Goal: Task Accomplishment & Management: Manage account settings

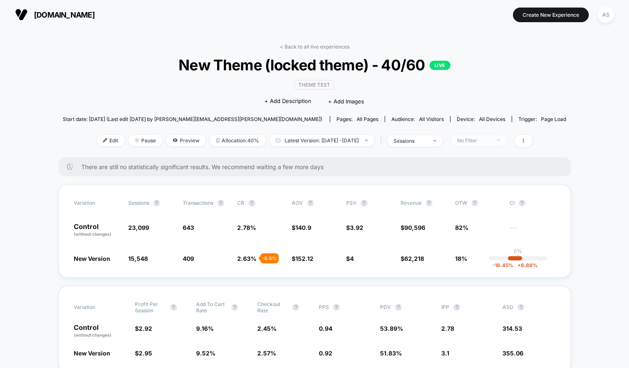
click at [487, 144] on span "No Filter" at bounding box center [478, 140] width 55 height 11
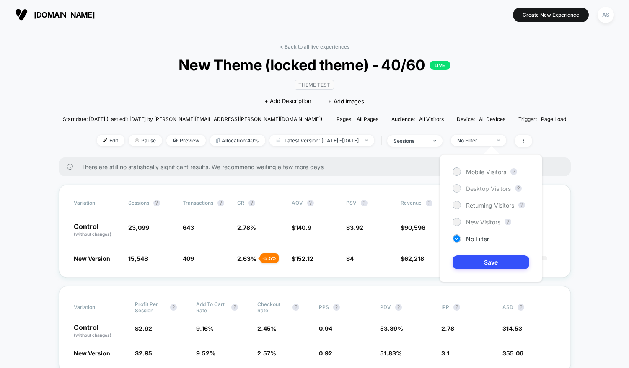
click at [466, 191] on span "Desktop Visitors" at bounding box center [488, 188] width 45 height 7
click at [471, 257] on button "Save" at bounding box center [490, 262] width 77 height 14
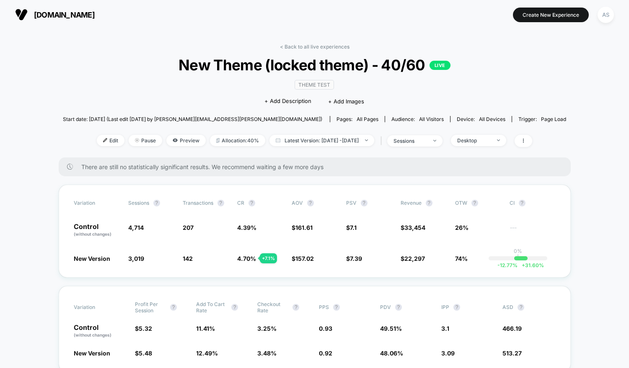
click at [492, 147] on div "< Back to all live experiences New Theme (locked theme) - 40/60 LIVE Theme Test…" at bounding box center [314, 101] width 503 height 114
click at [480, 141] on div "Desktop" at bounding box center [473, 140] width 33 height 6
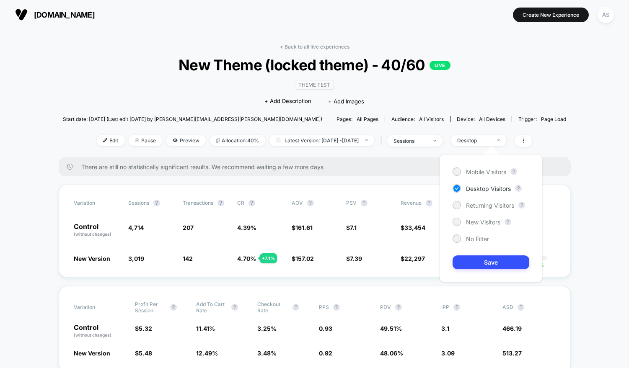
click at [479, 177] on div "Mobile Visitors ? Desktop Visitors ? Returning Visitors ? New Visitors ? No Fil…" at bounding box center [490, 219] width 103 height 128
click at [469, 168] on span "Mobile Visitors" at bounding box center [486, 171] width 40 height 7
click at [483, 263] on button "Save" at bounding box center [490, 262] width 77 height 14
